Goal: Use online tool/utility: Utilize a website feature to perform a specific function

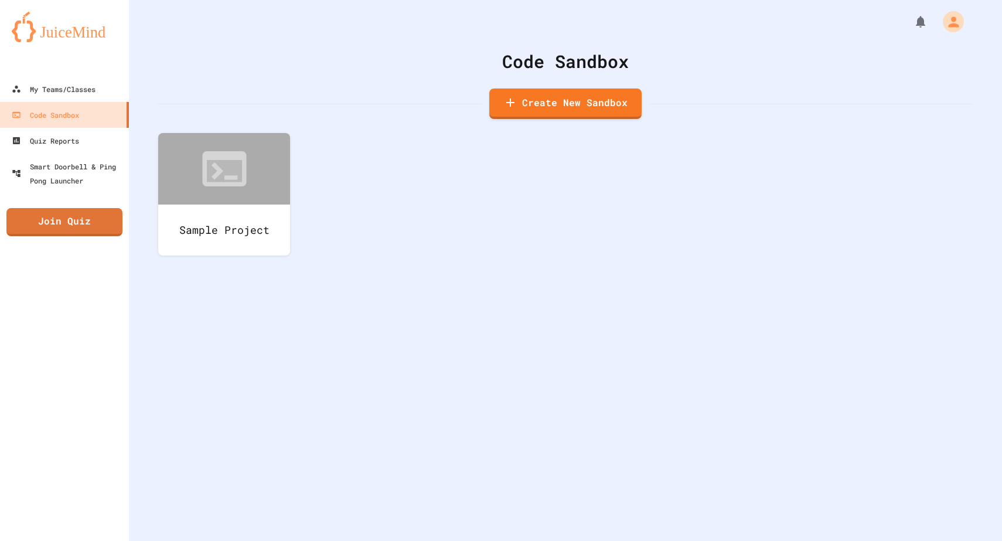
click at [134, 207] on div "Code Sandbox Create New Sandbox Sample Project" at bounding box center [565, 270] width 873 height 541
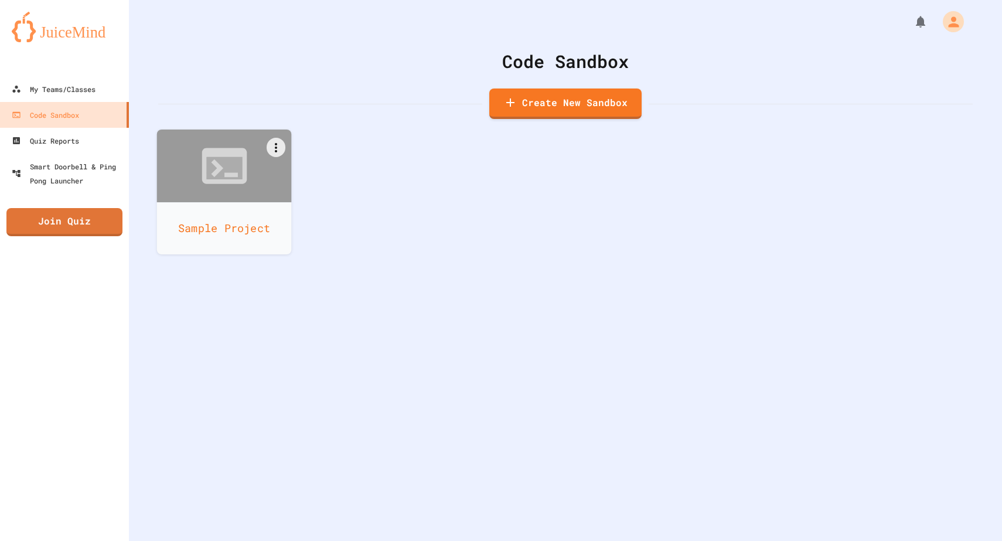
click at [203, 208] on div "Sample Project" at bounding box center [224, 228] width 135 height 52
